Goal: Complete application form: Complete application form

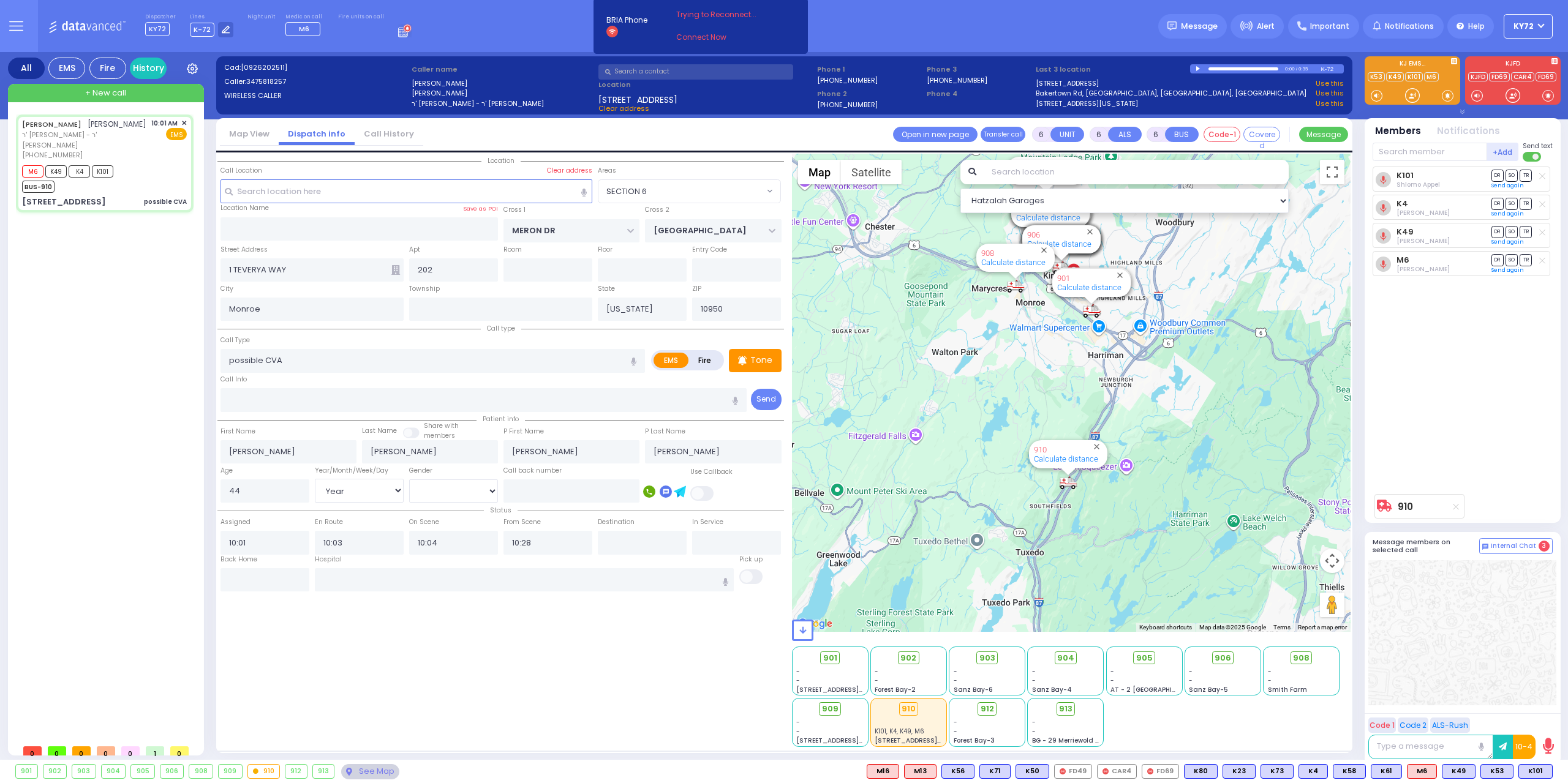
select select "SECTION 6"
select select "Year"
click at [158, 196] on div "possible CVA" at bounding box center [165, 202] width 43 height 12
select select
radio input "true"
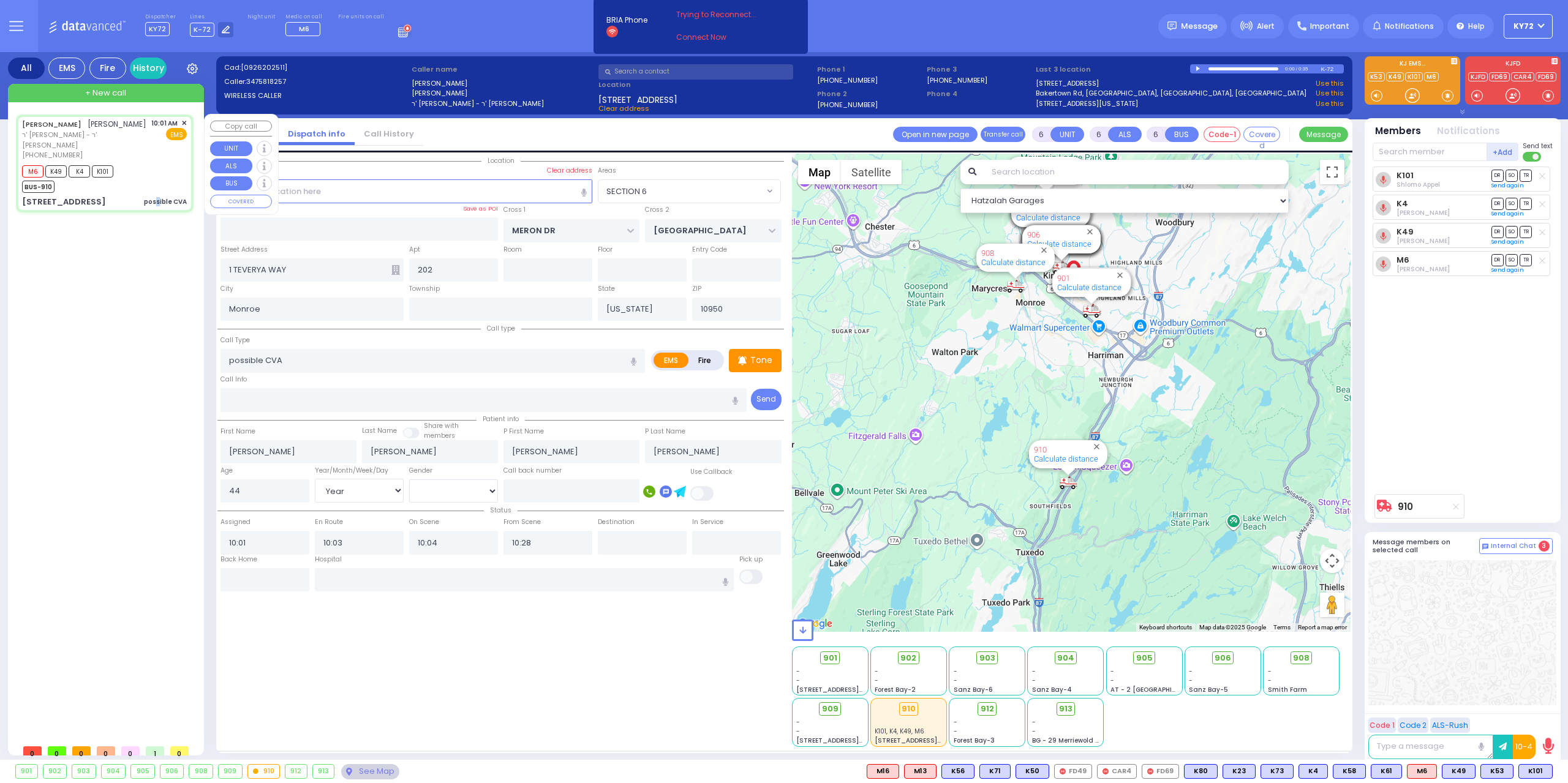
select select "Year"
select select "Hatzalah Garages"
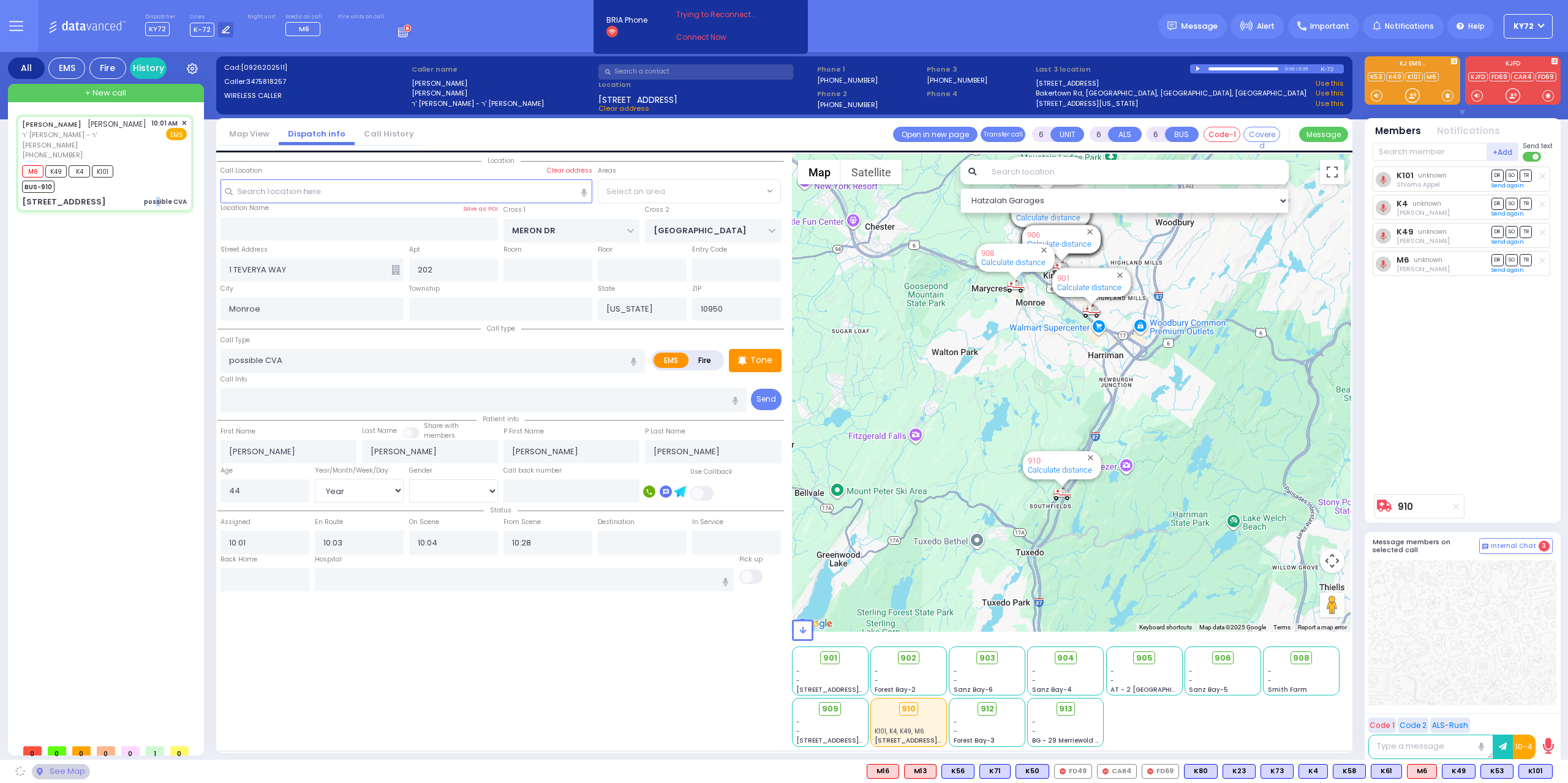
select select "SECTION 6"
click at [1385, 154] on input "text" at bounding box center [1430, 152] width 114 height 18
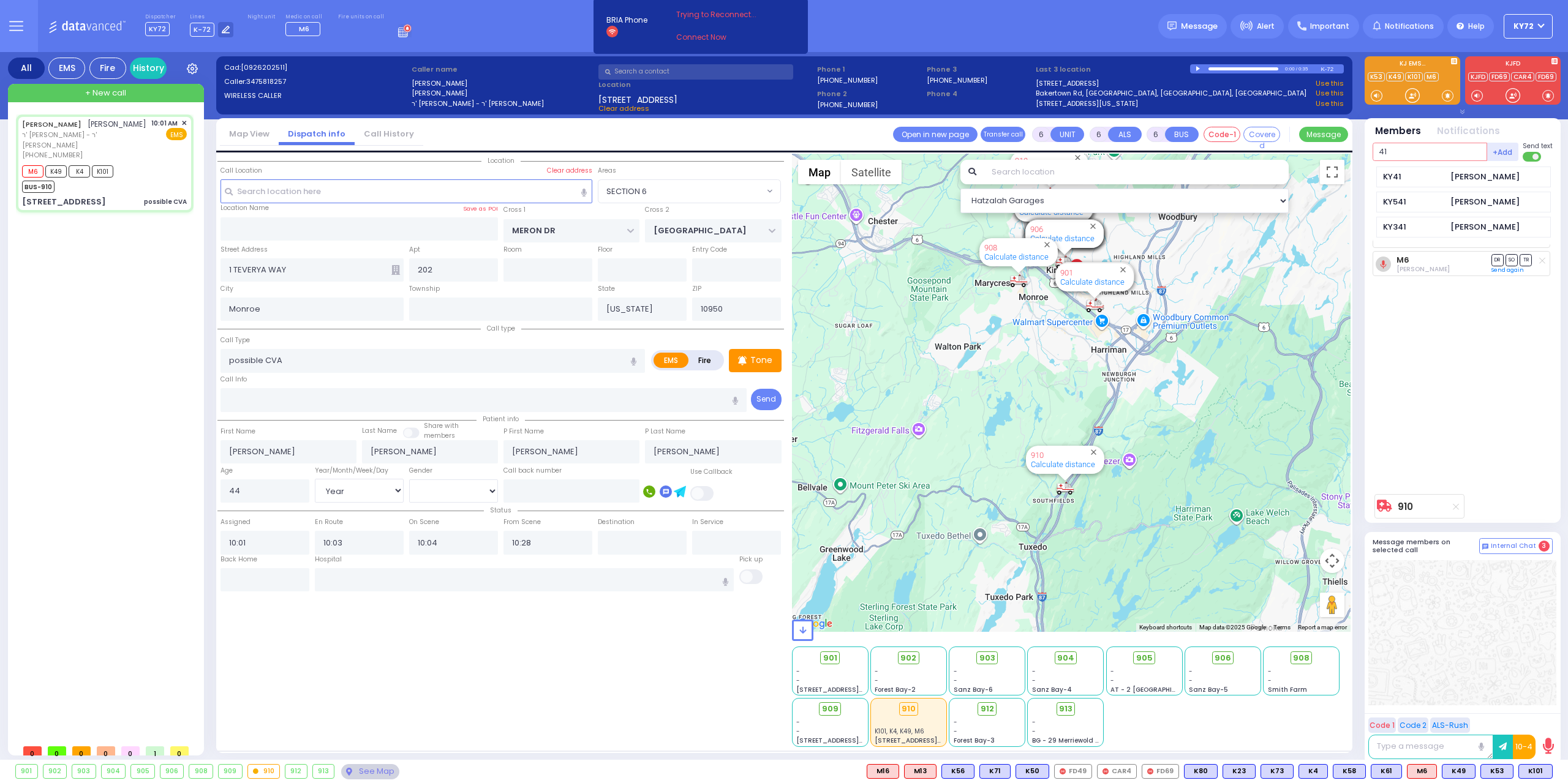
type input "41"
select select
radio input "true"
select select "Year"
select select "SECTION 6"
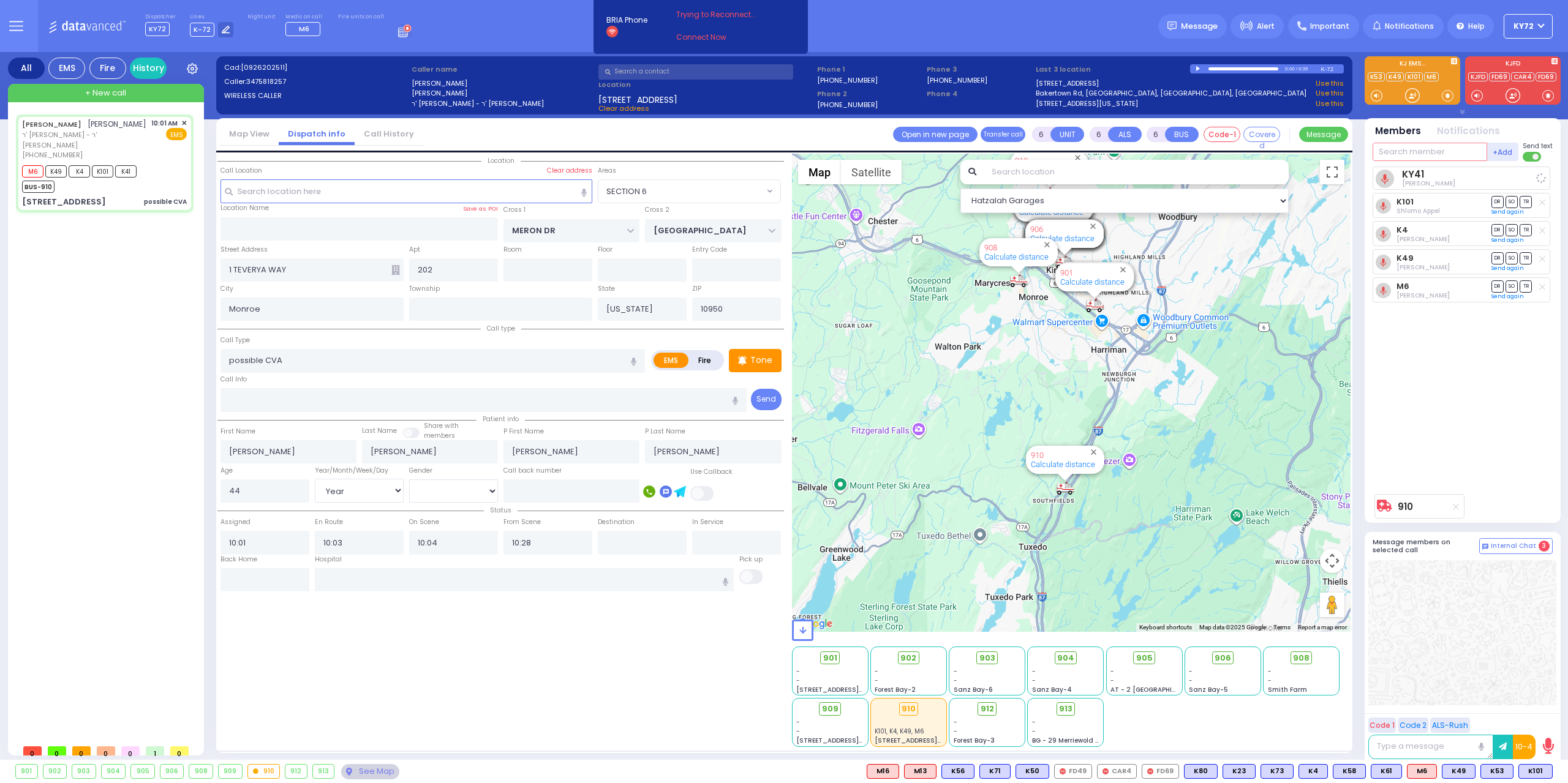
select select "Hatzalah Garages"
select select
radio input "true"
select select "Year"
select select "[DEMOGRAPHIC_DATA]"
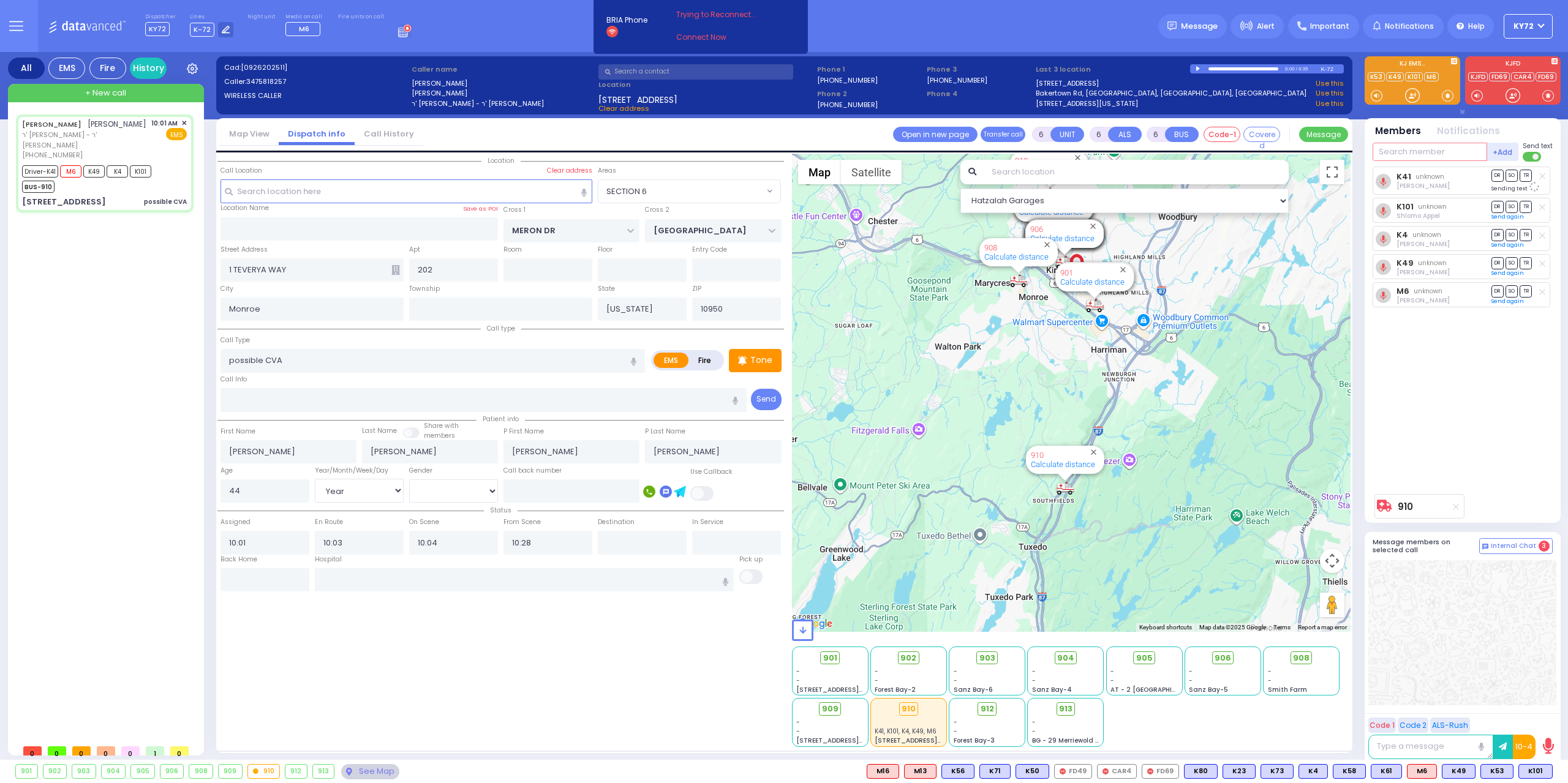
select select "Hatzalah Garages"
select select "SECTION 6"
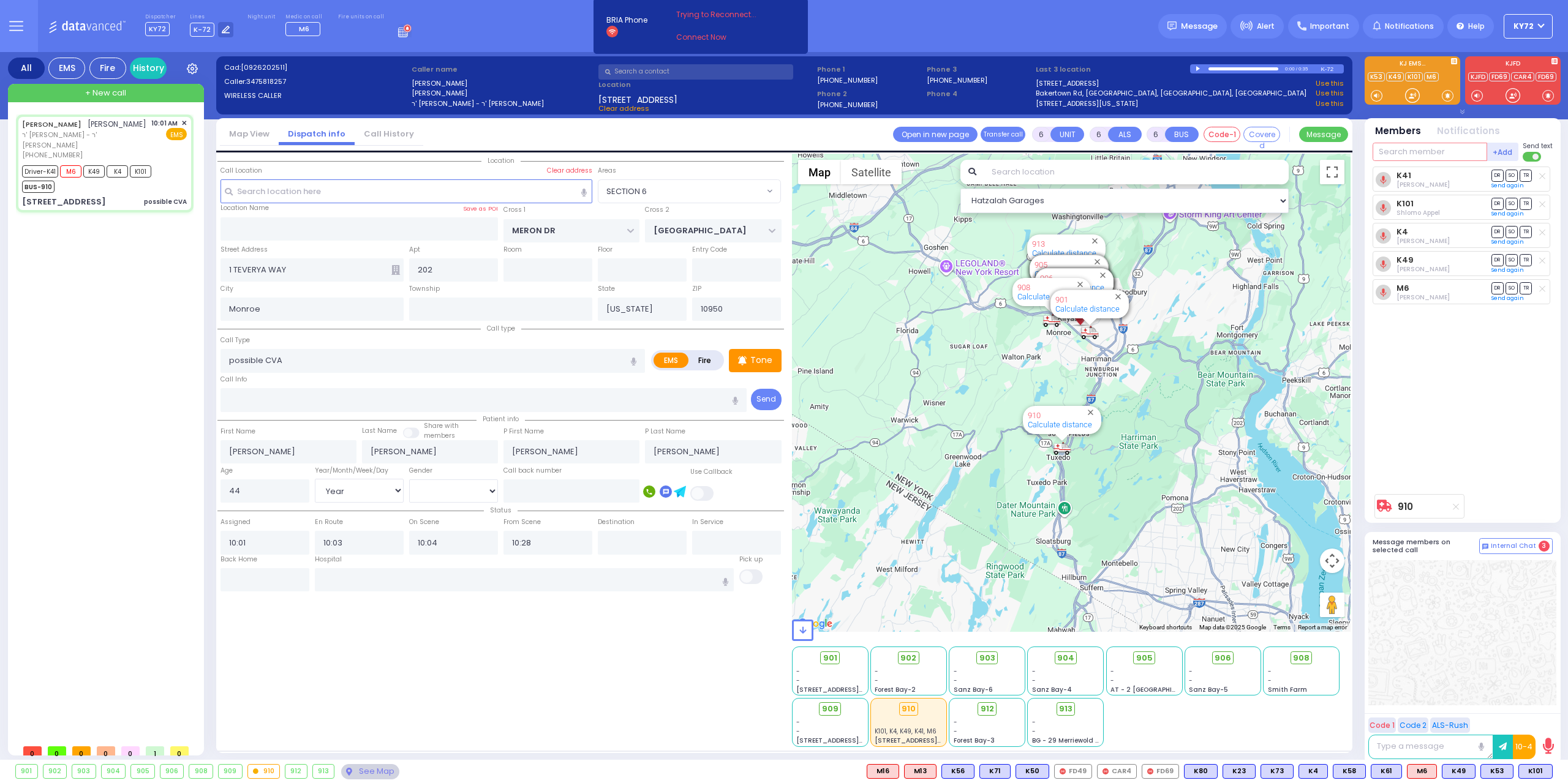
select select
radio input "true"
select select "Year"
select select "[DEMOGRAPHIC_DATA]"
select select "Hatzalah Garages"
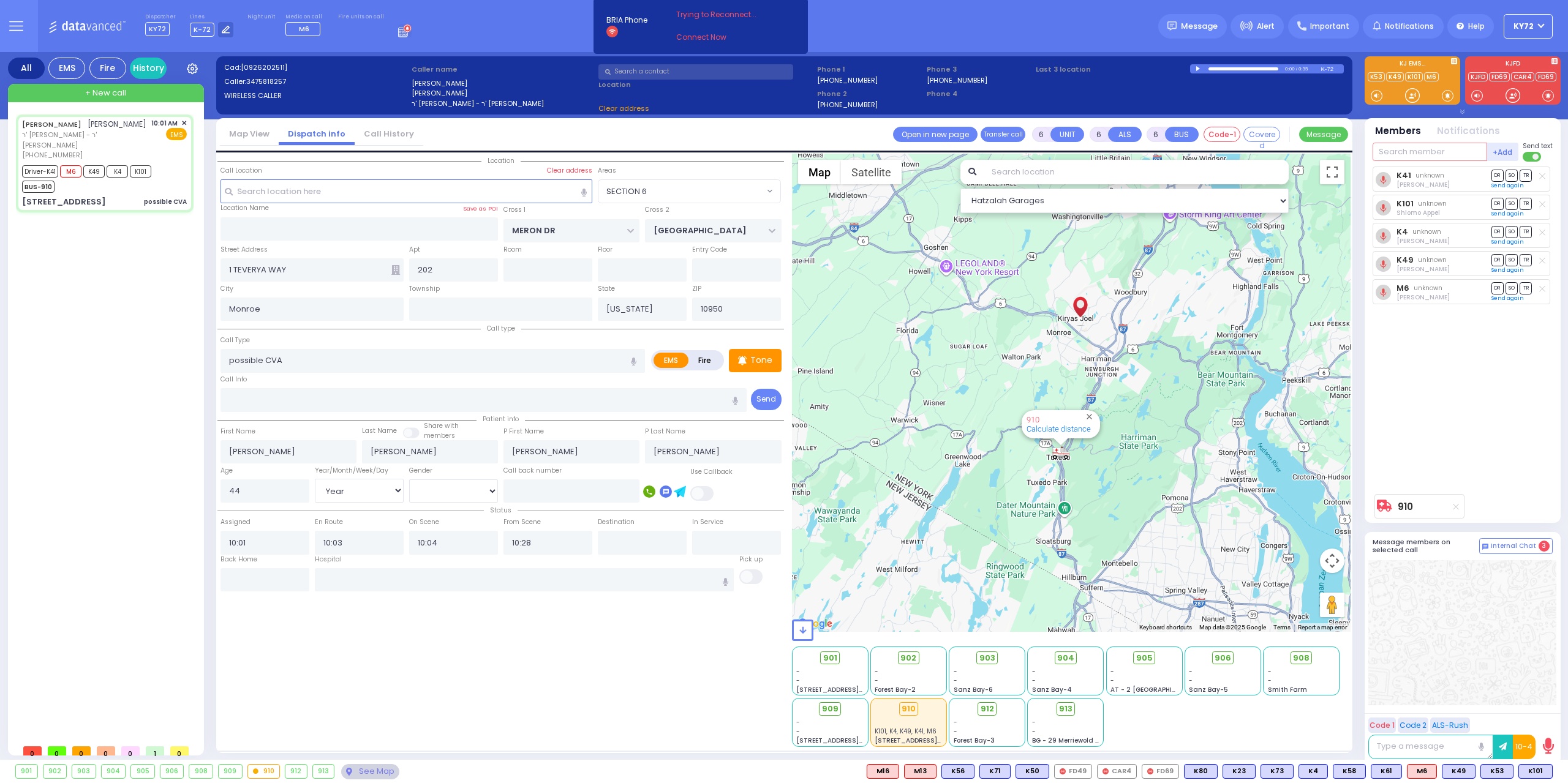
select select "SECTION 6"
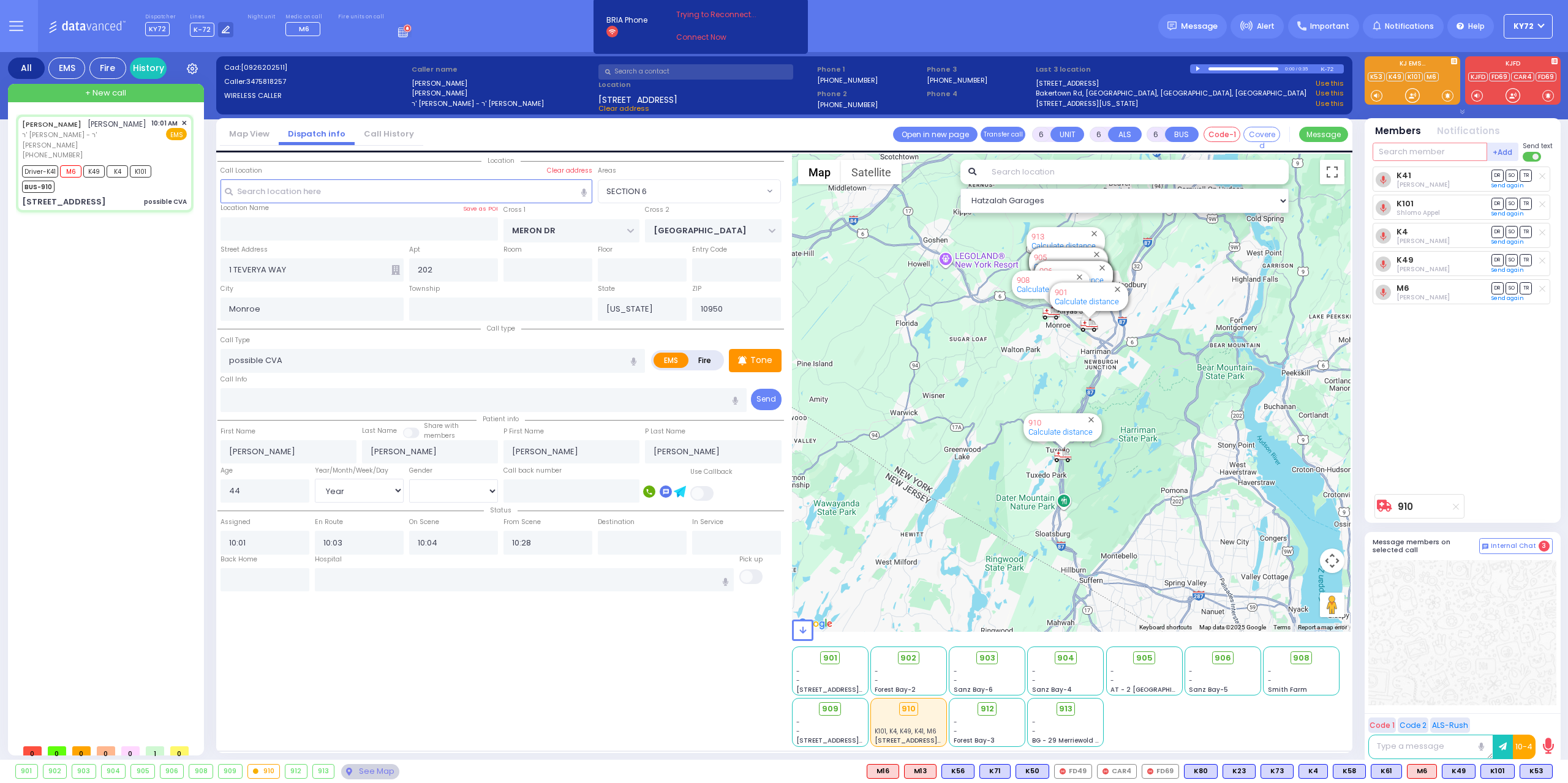
select select
radio input "true"
select select "Year"
select select "[DEMOGRAPHIC_DATA]"
select select "Hatzalah Garages"
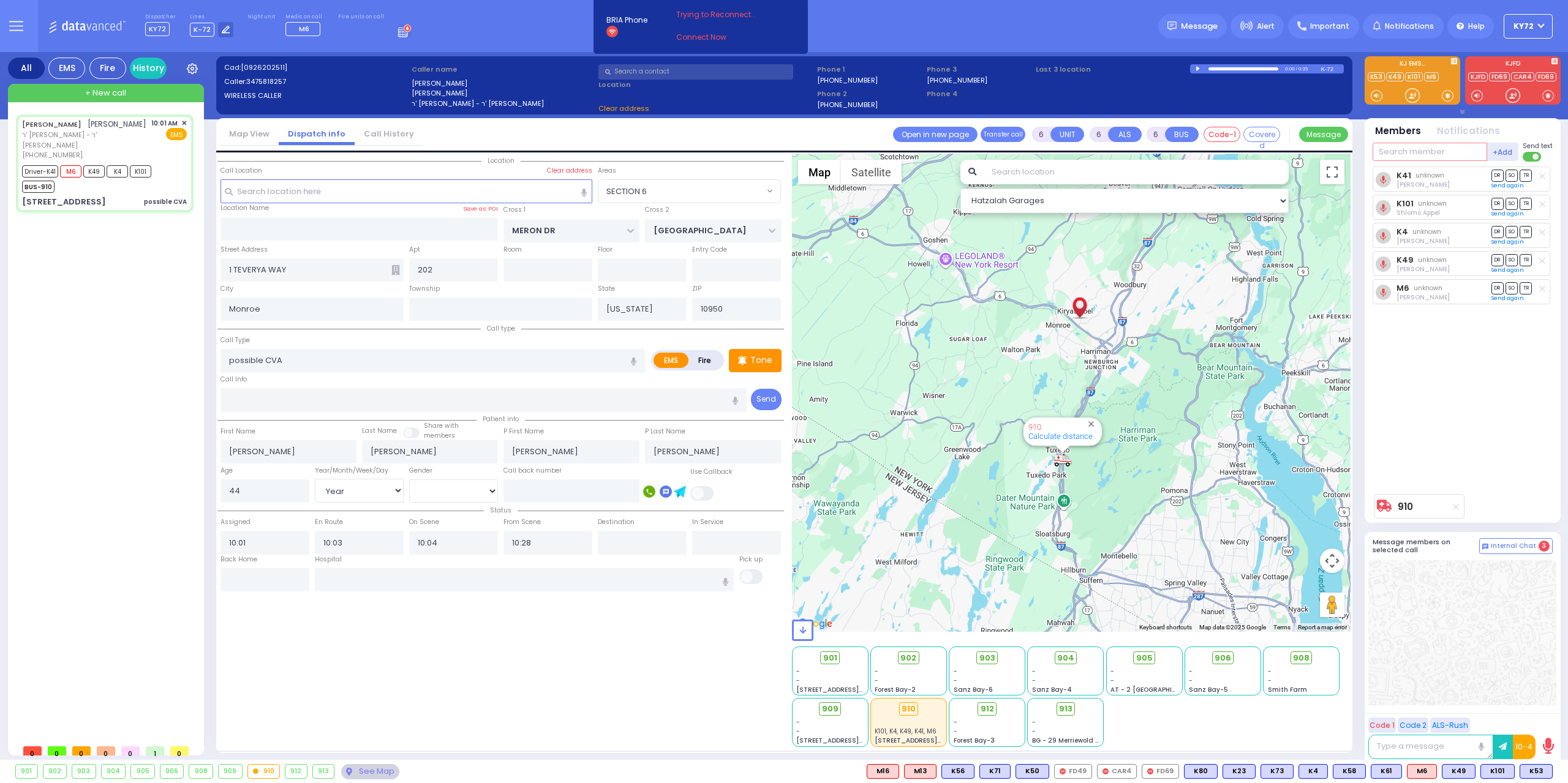
select select "SECTION 6"
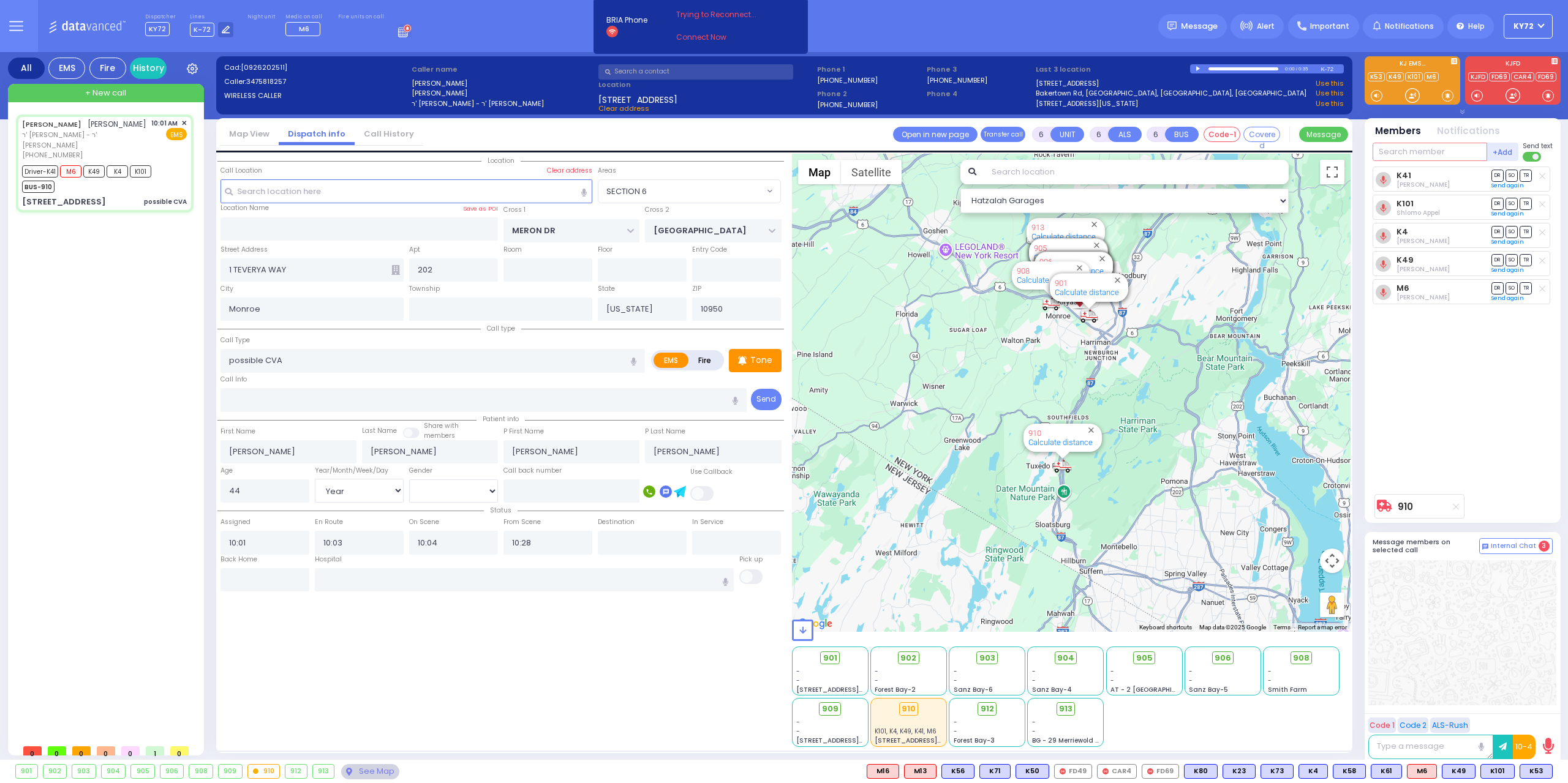
select select
radio input "true"
select select "Year"
select select "[DEMOGRAPHIC_DATA]"
select select "Hatzalah Garages"
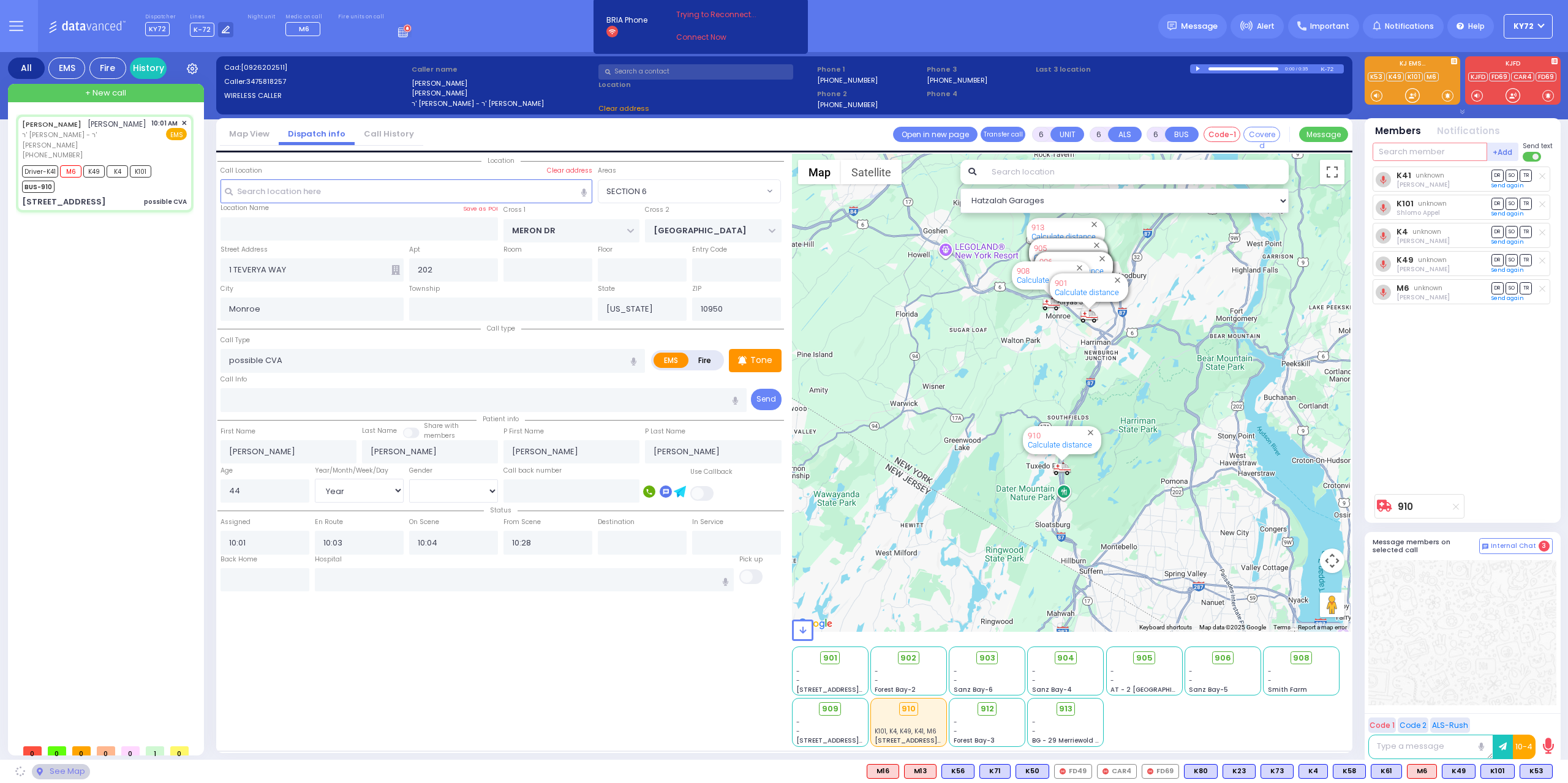
select select "SECTION 6"
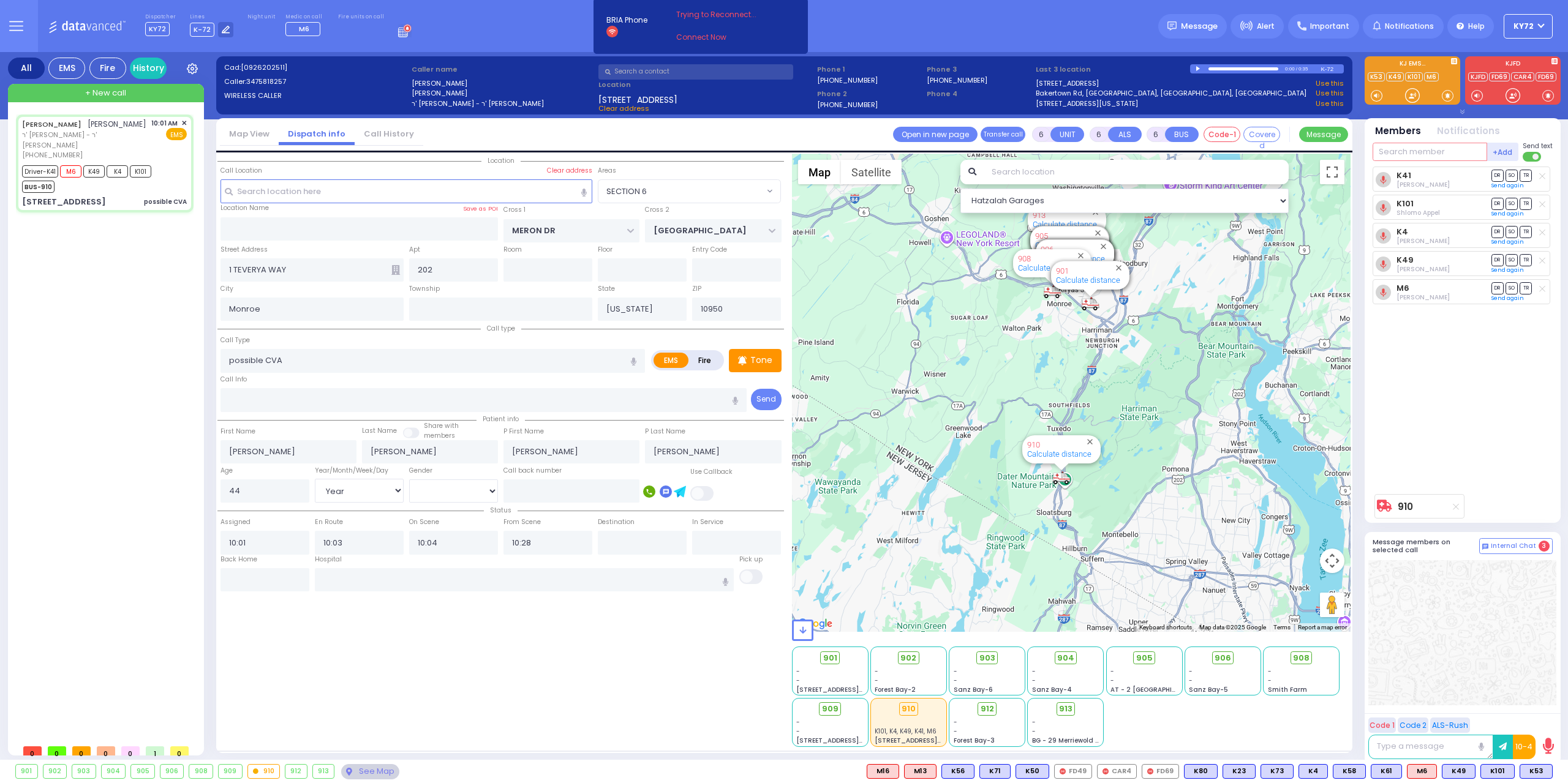
select select
radio input "true"
select select "Year"
select select "[DEMOGRAPHIC_DATA]"
type input "[US_STATE][GEOGRAPHIC_DATA]- [GEOGRAPHIC_DATA] [STREET_ADDRESS][US_STATE]"
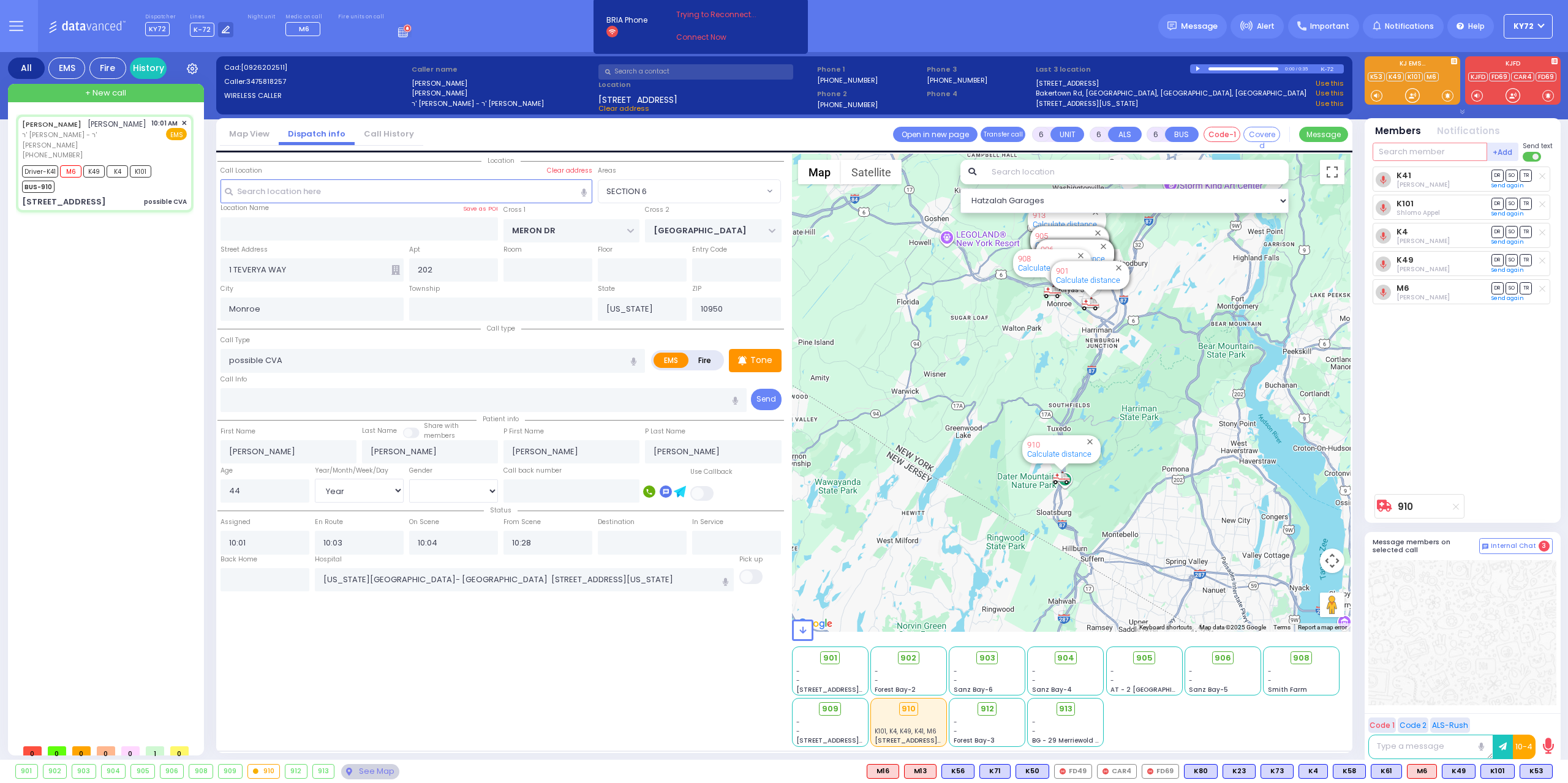
select select "Hatzalah Garages"
select select "SECTION 6"
select select
radio input "true"
select select "Year"
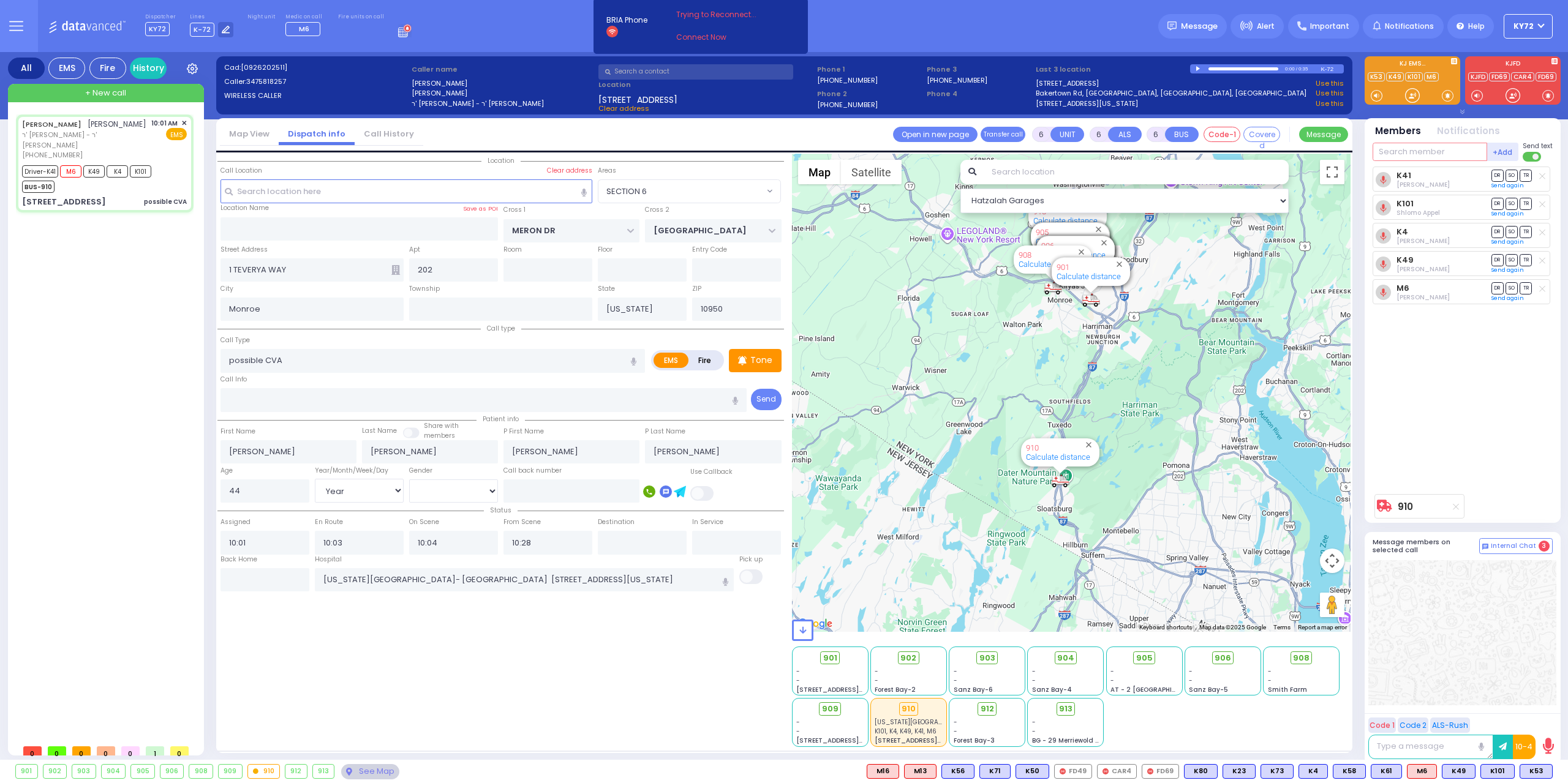
select select "[DEMOGRAPHIC_DATA]"
select select "Hatzalah Garages"
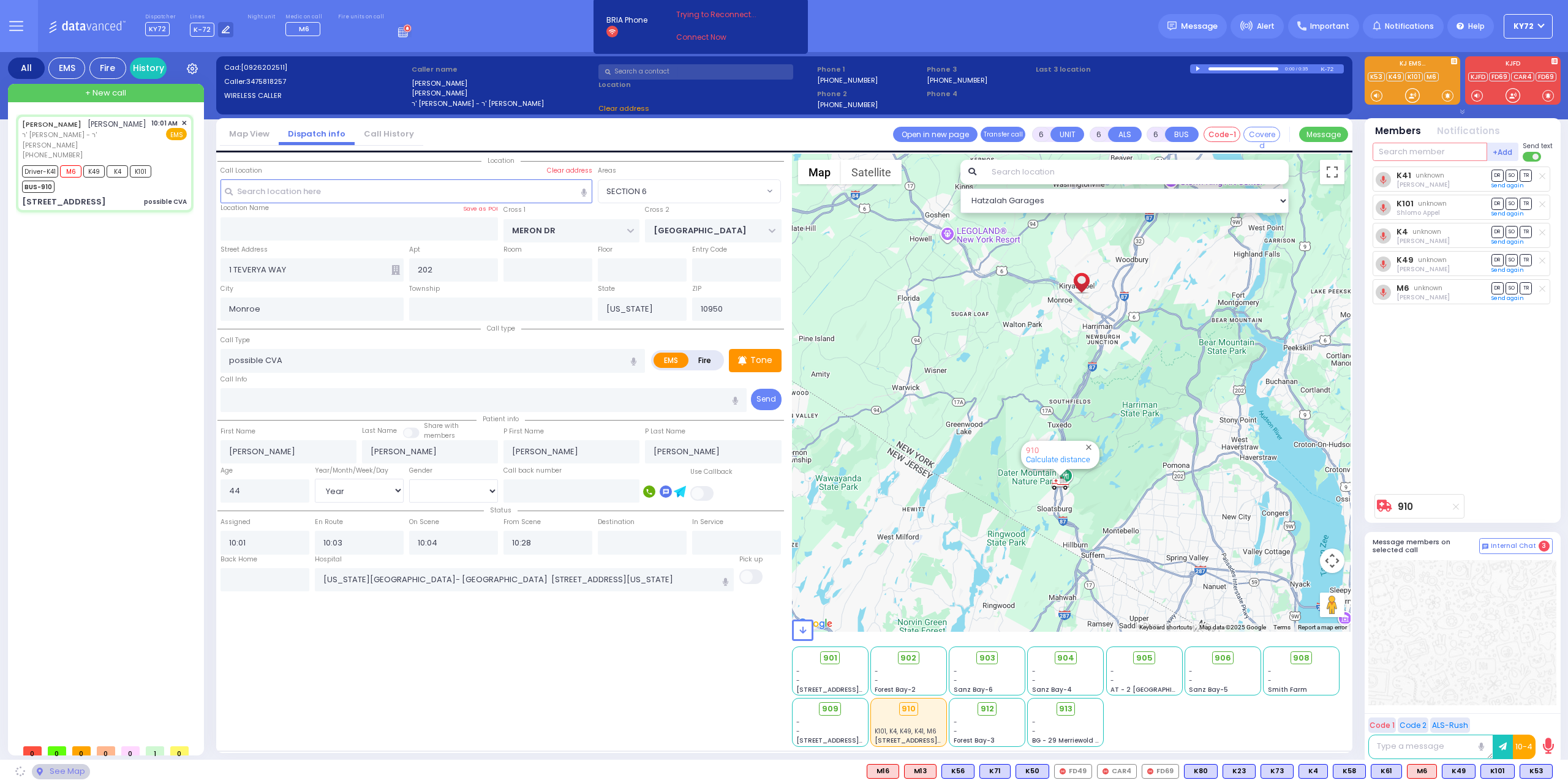
select select "SECTION 6"
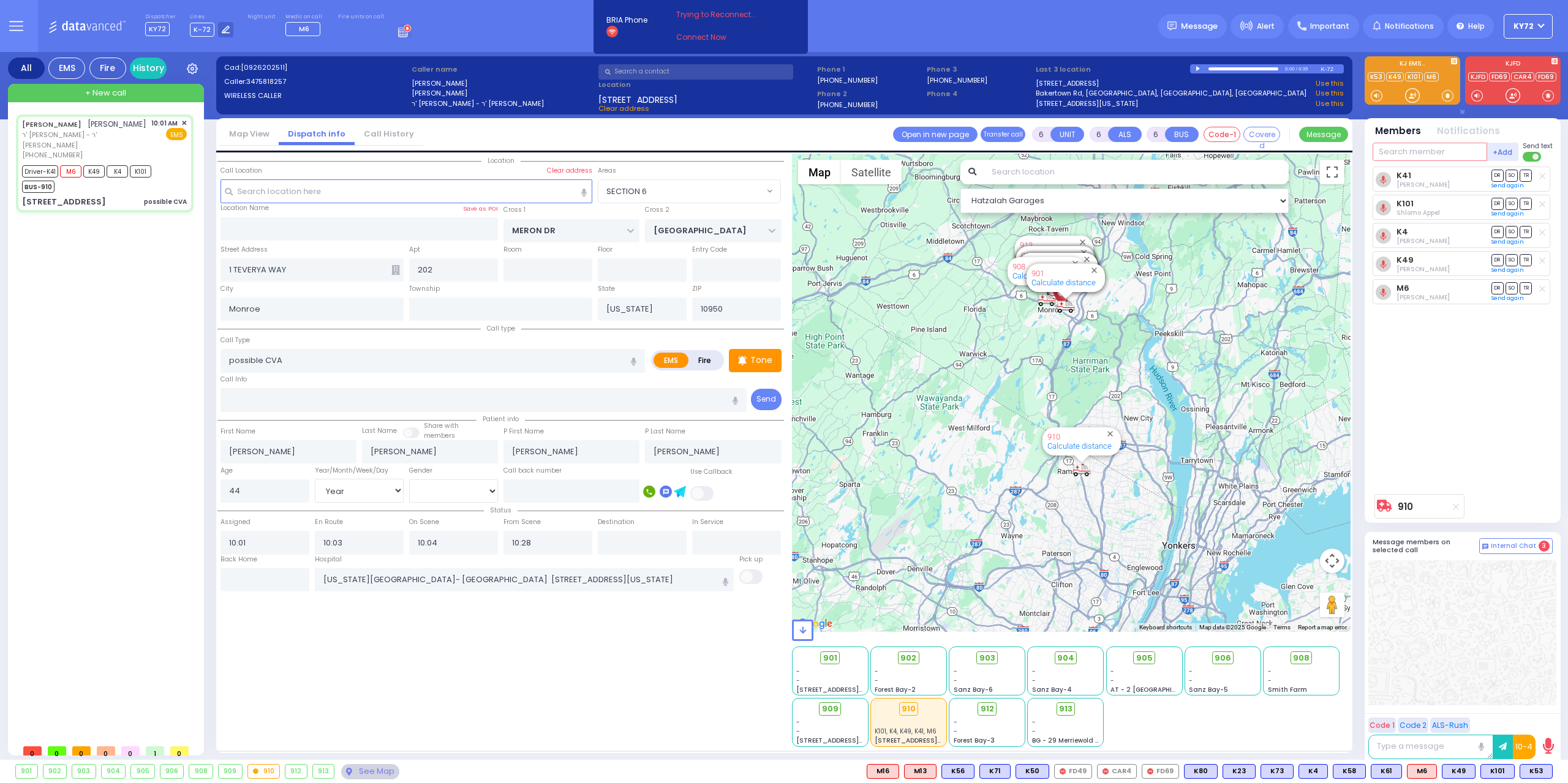
select select
radio input "true"
select select "Year"
select select "[DEMOGRAPHIC_DATA]"
select select "Hatzalah Garages"
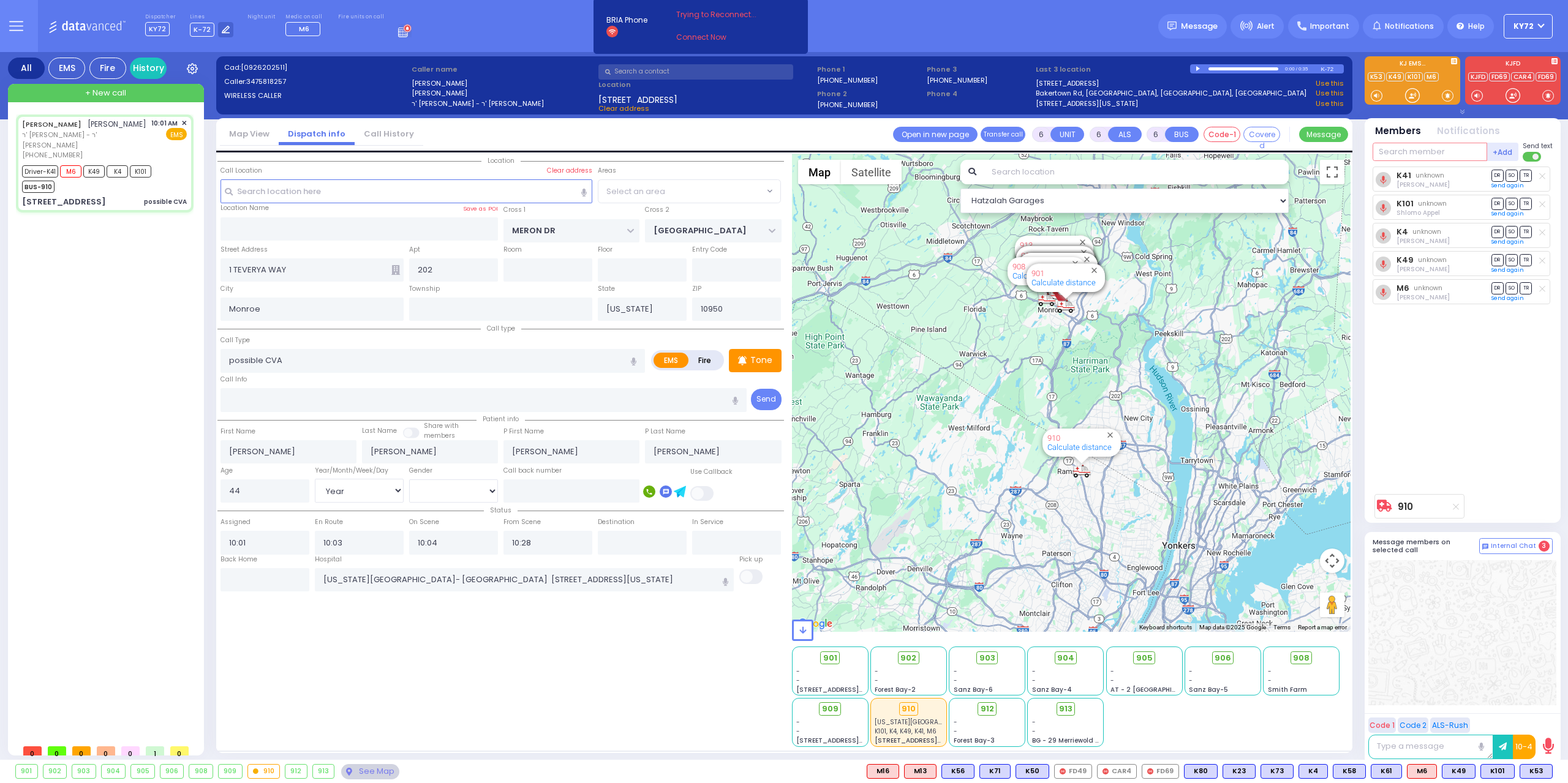
select select "SECTION 6"
select select
radio input "true"
select select "Year"
select select "[DEMOGRAPHIC_DATA]"
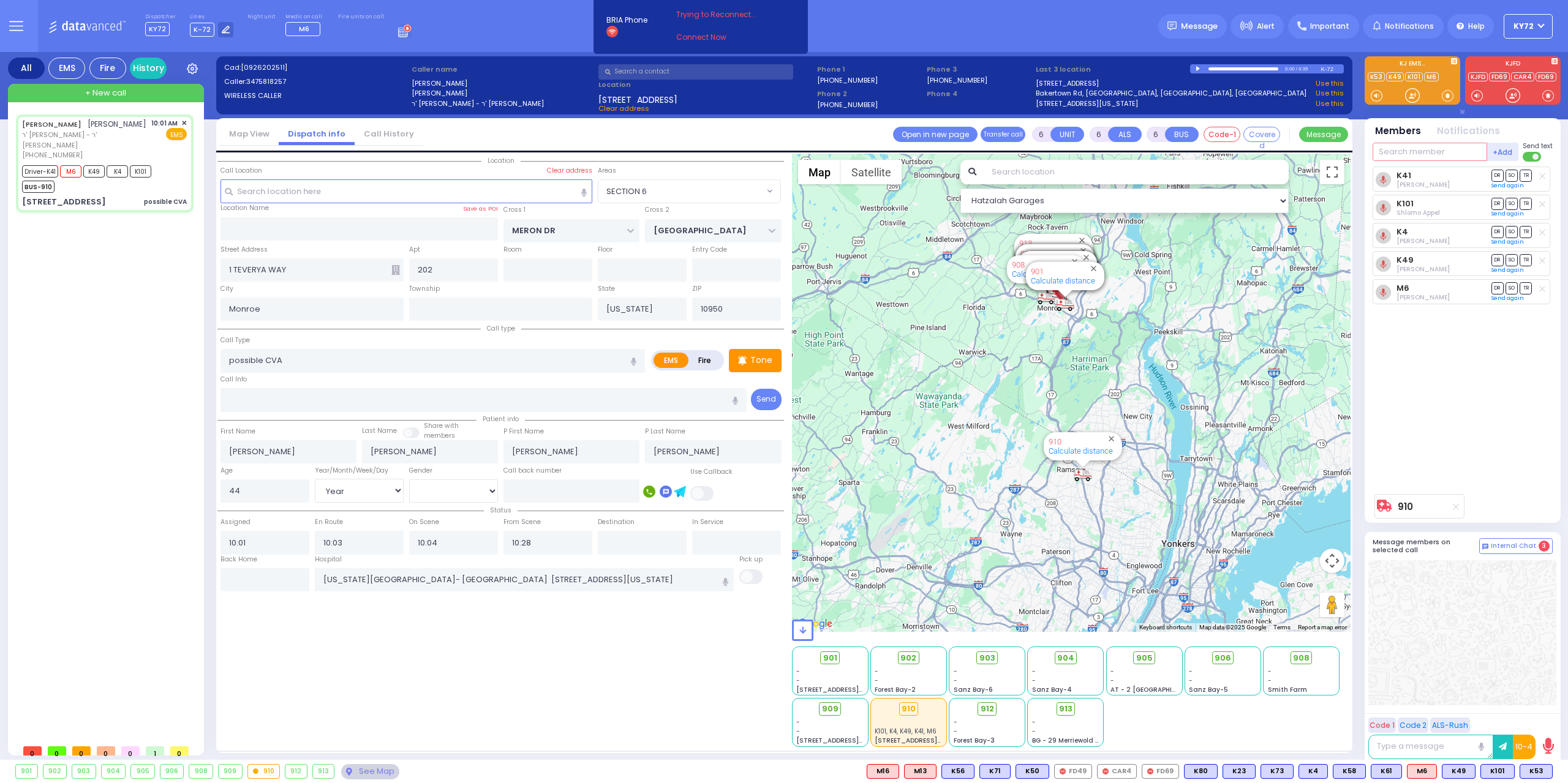
select select "Hatzalah Garages"
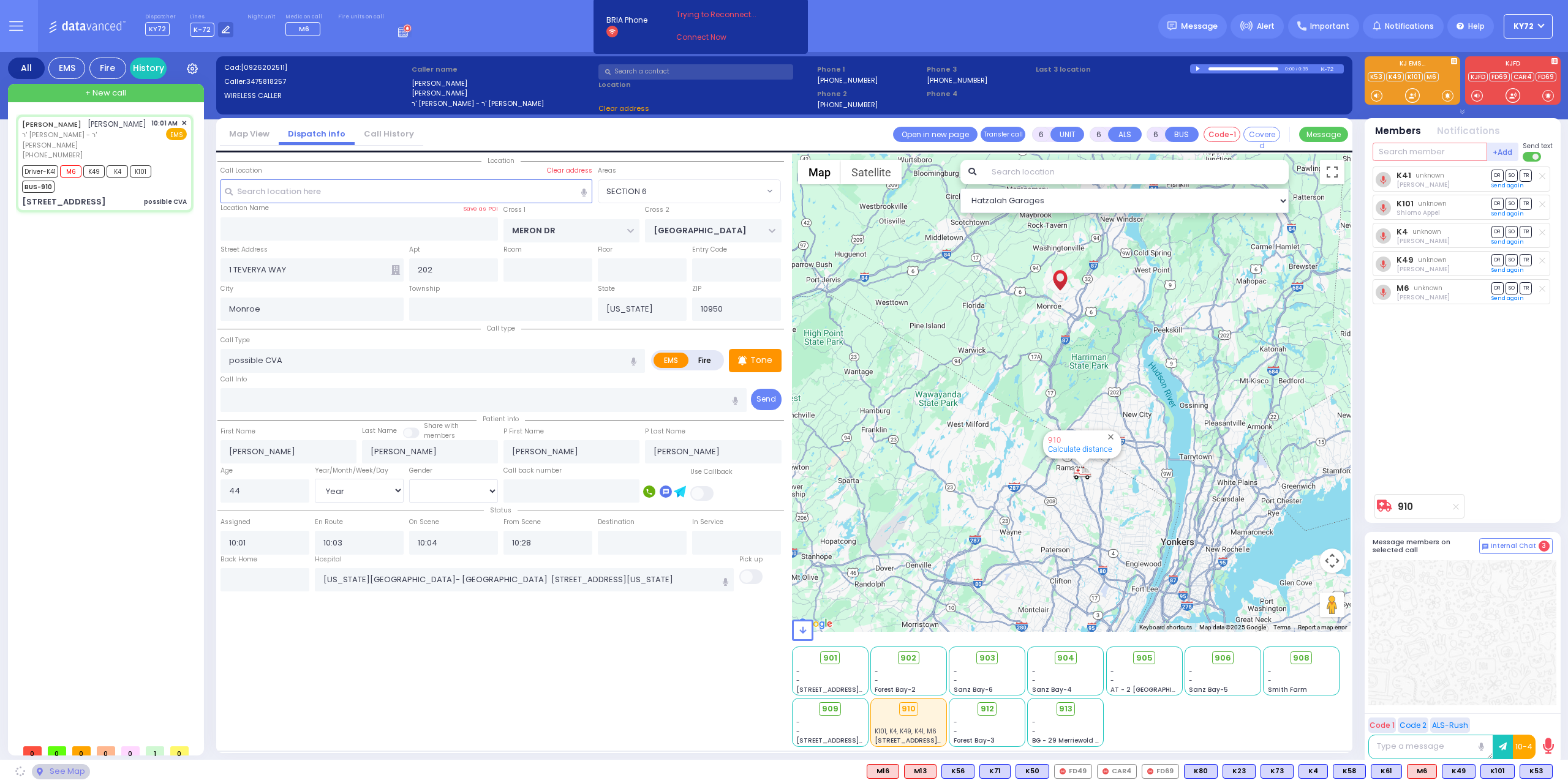
select select "SECTION 6"
